Goal: Use online tool/utility: Utilize a website feature to perform a specific function

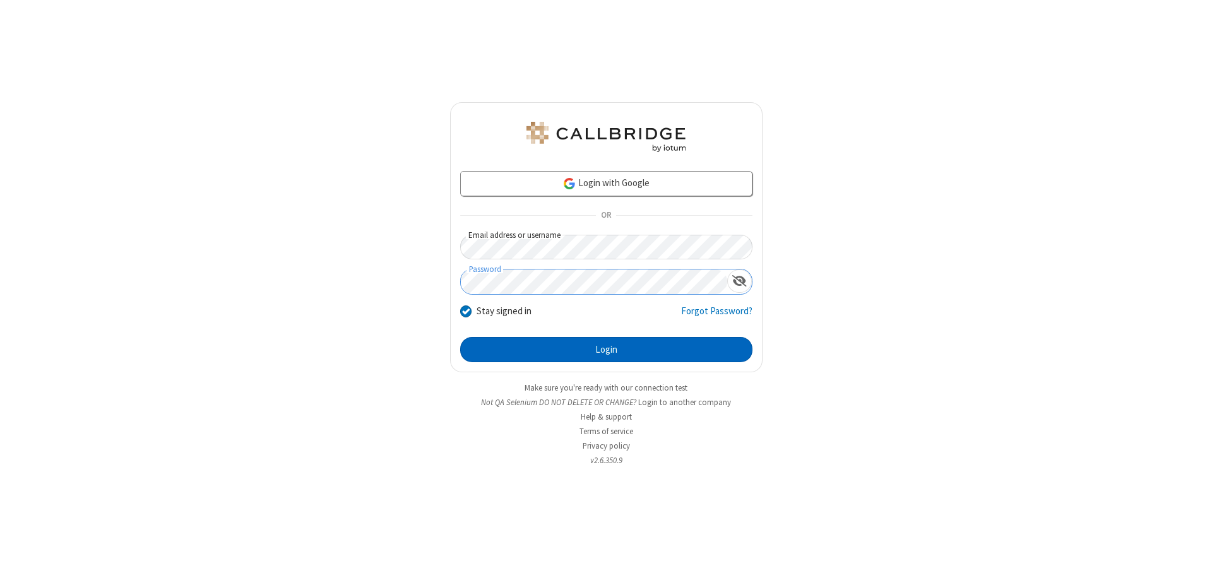
click at [606, 350] on button "Login" at bounding box center [606, 349] width 292 height 25
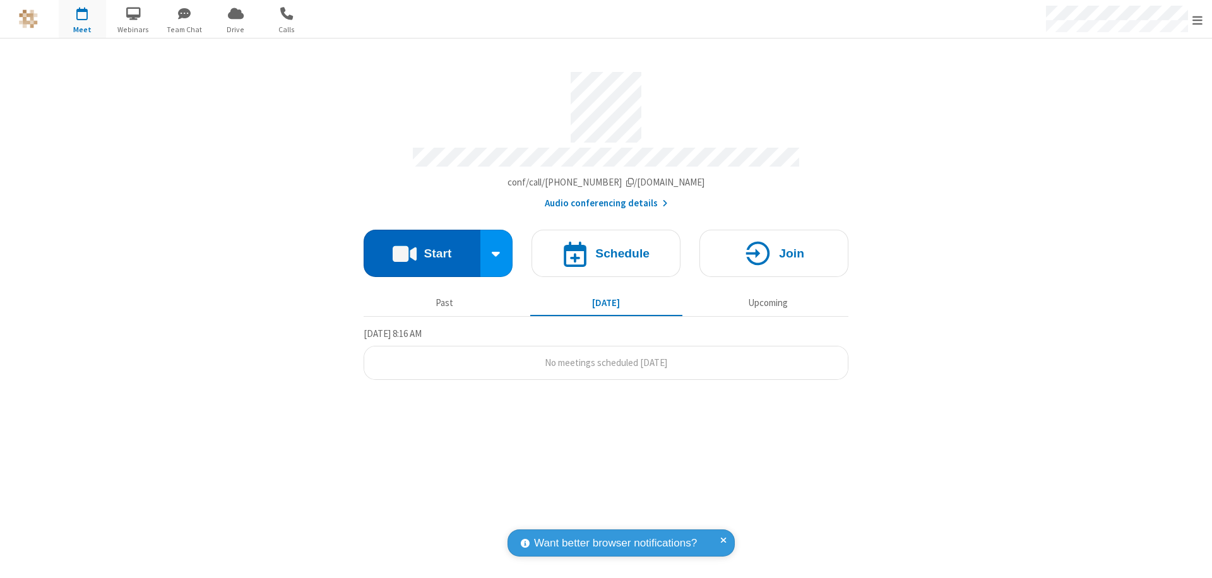
click at [422, 247] on button "Start" at bounding box center [422, 253] width 117 height 47
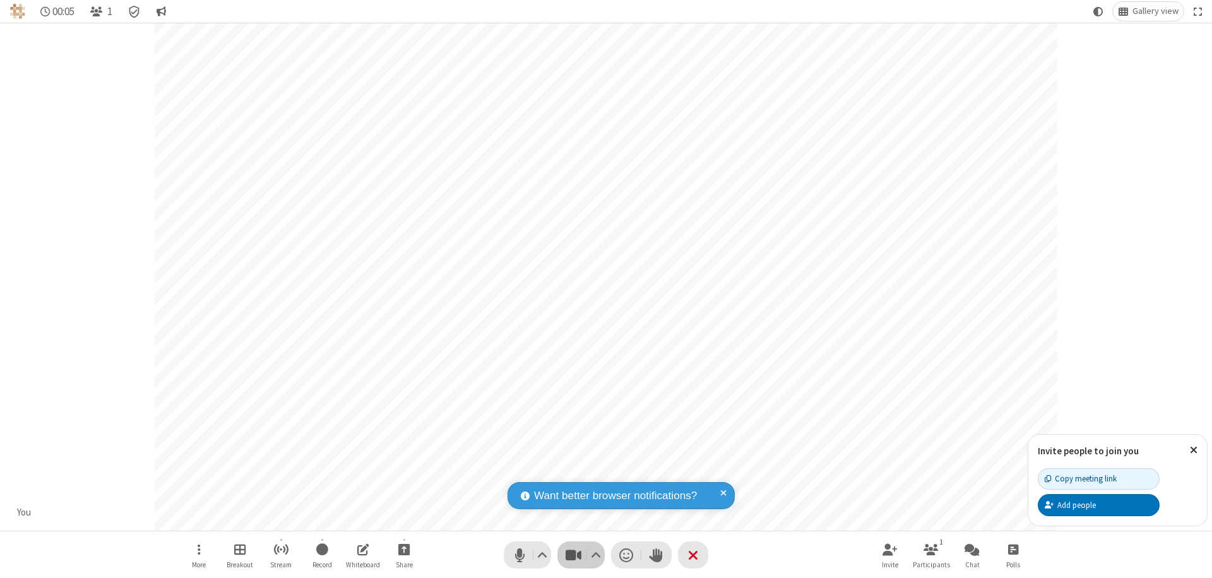
click at [573, 555] on span "Stop video (⌘+Shift+V)" at bounding box center [573, 555] width 19 height 18
click at [573, 555] on span "Start video (⌘+Shift+V)" at bounding box center [573, 555] width 19 height 18
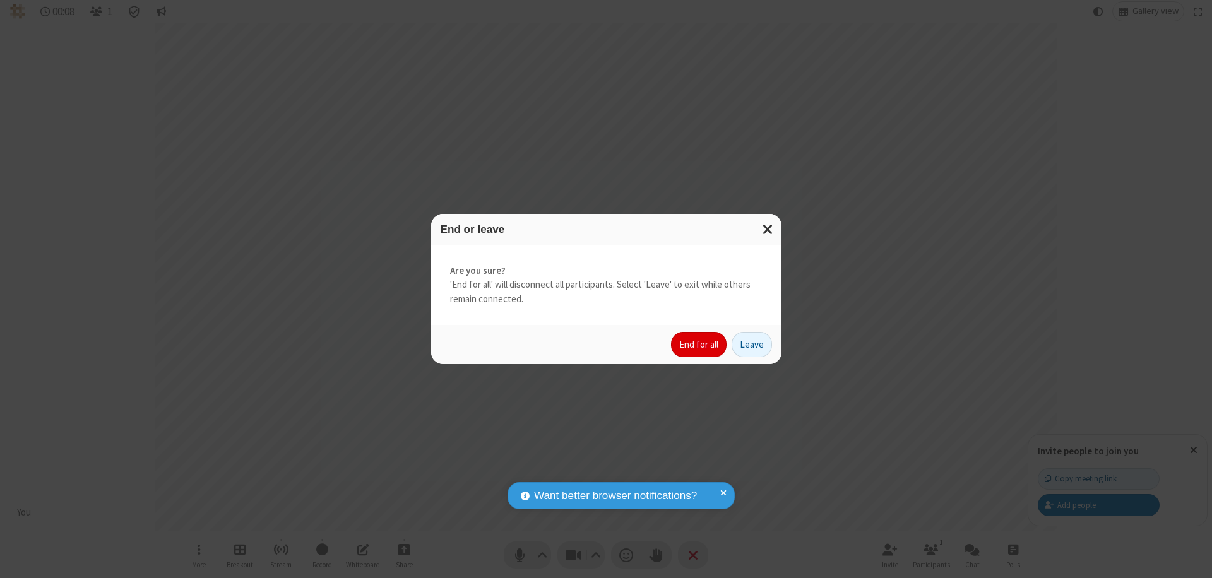
click at [699, 345] on button "End for all" at bounding box center [699, 344] width 56 height 25
